Goal: Task Accomplishment & Management: Complete application form

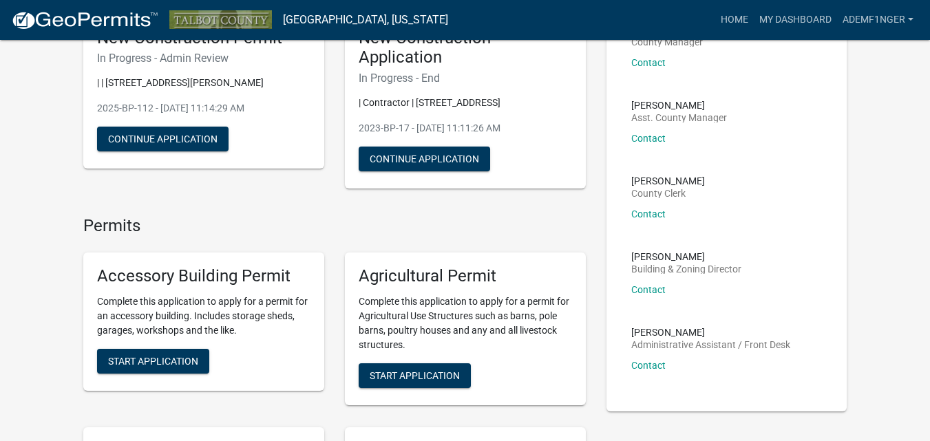
scroll to position [138, 0]
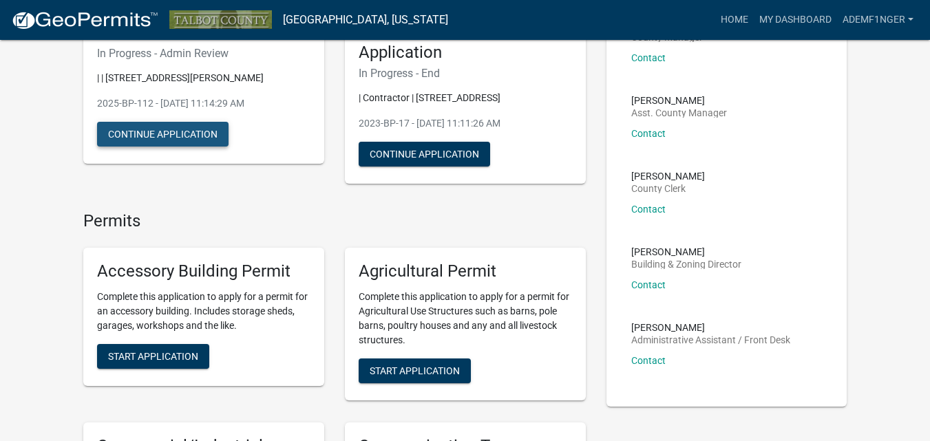
click at [202, 147] on button "Continue Application" at bounding box center [162, 134] width 131 height 25
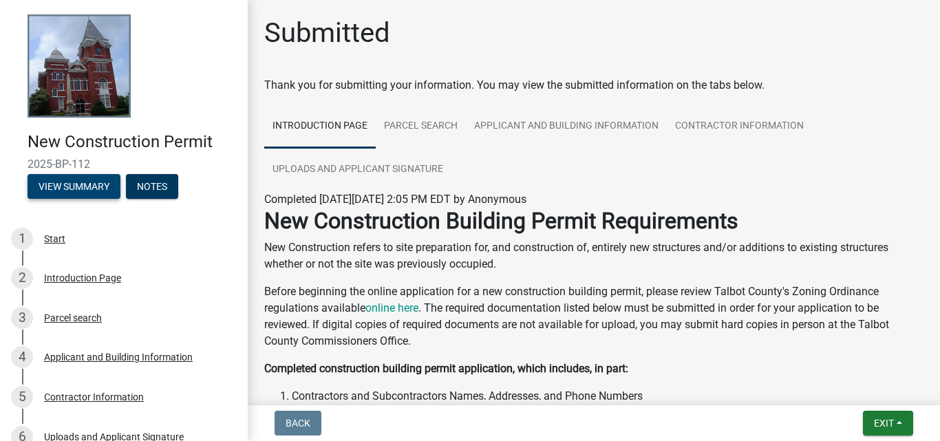
click at [94, 199] on button "View Summary" at bounding box center [74, 186] width 93 height 25
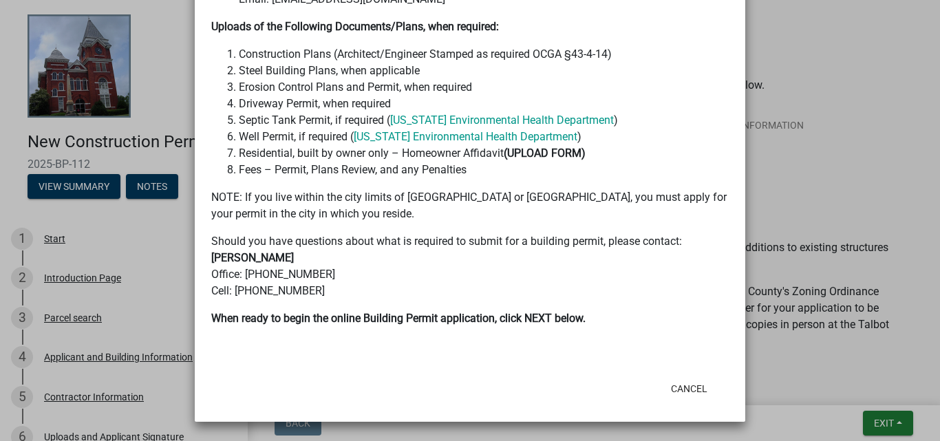
scroll to position [816, 0]
click at [71, 270] on ngb-modal-window "Summary × Printer Friendly Introduction Page Parcel search Applicant and Buildi…" at bounding box center [470, 220] width 940 height 441
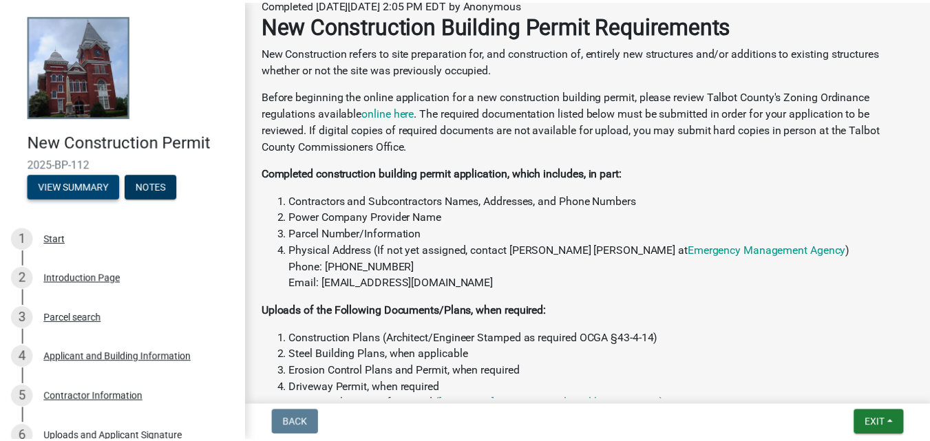
scroll to position [0, 0]
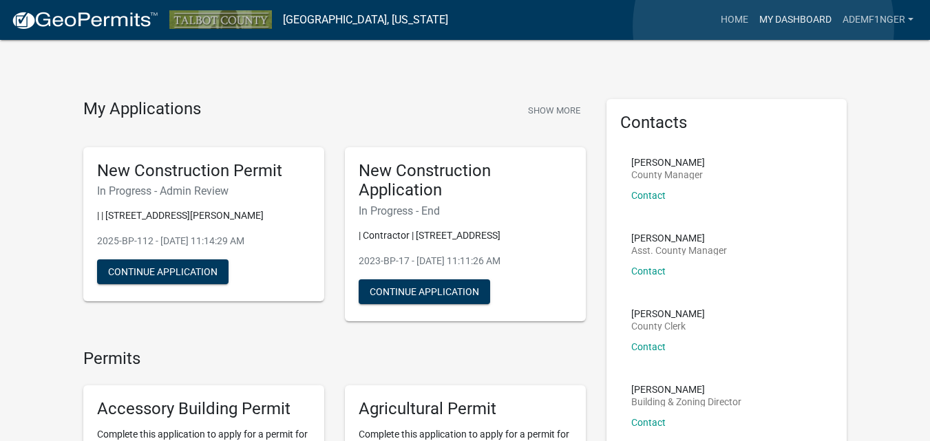
click at [763, 27] on link "My Dashboard" at bounding box center [795, 20] width 83 height 26
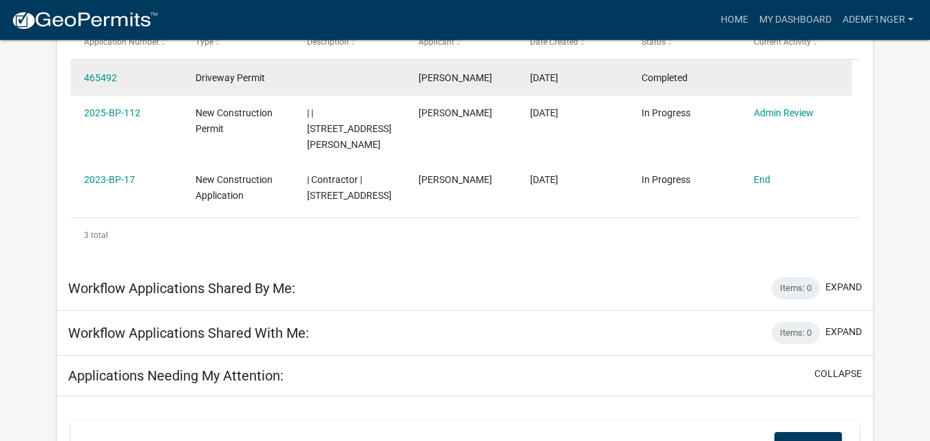
scroll to position [282, 0]
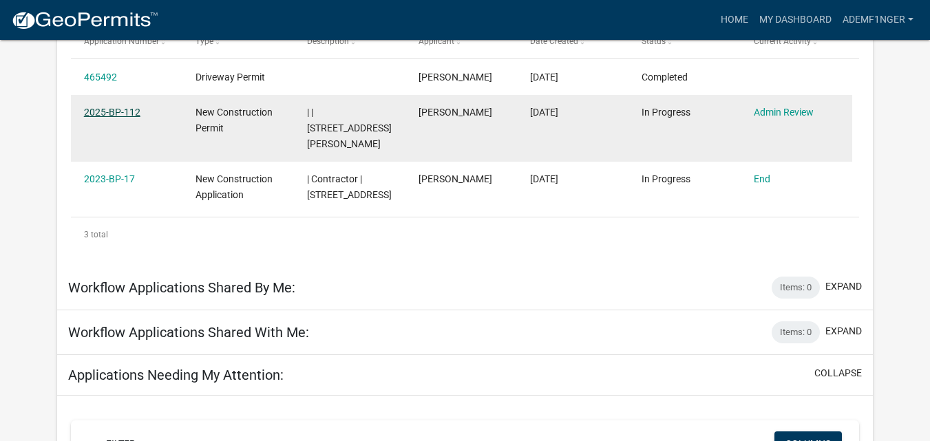
click at [140, 118] on link "2025-BP-112" at bounding box center [112, 112] width 56 height 11
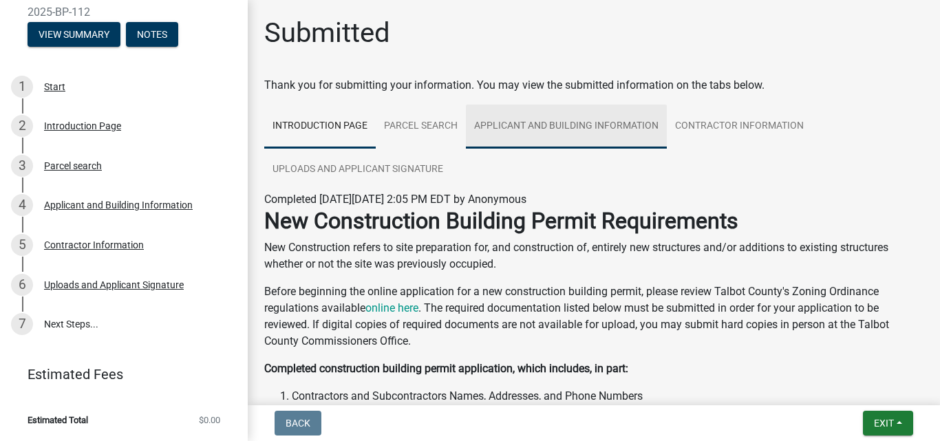
click at [599, 149] on link "Applicant and Building Information" at bounding box center [566, 127] width 201 height 44
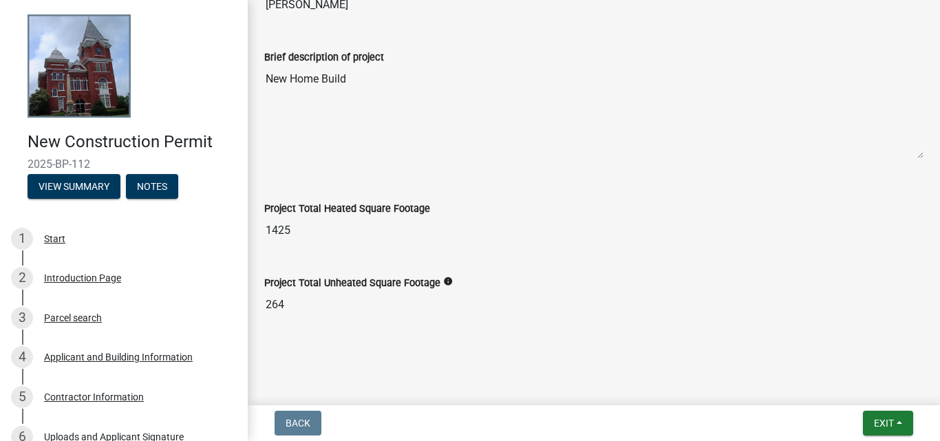
scroll to position [1423, 0]
